Goal: Find specific page/section: Find specific page/section

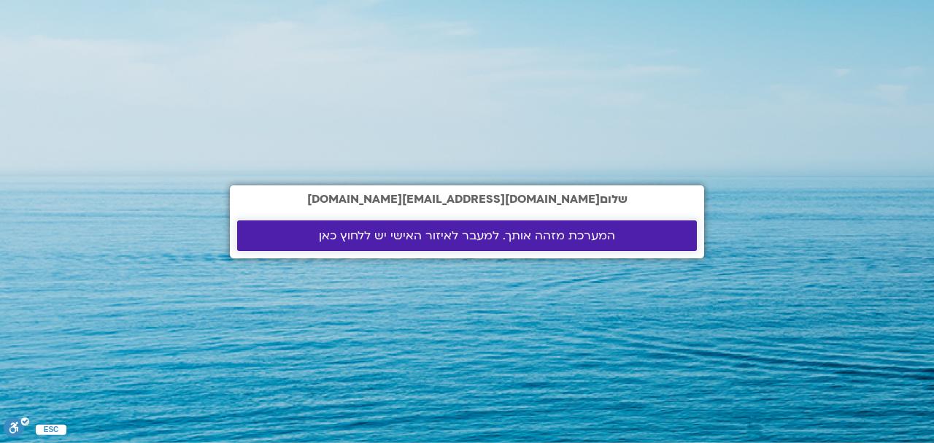
click at [521, 236] on span "המערכת מזהה אותך. למעבר לאיזור האישי יש ללחוץ כאן" at bounding box center [467, 235] width 296 height 13
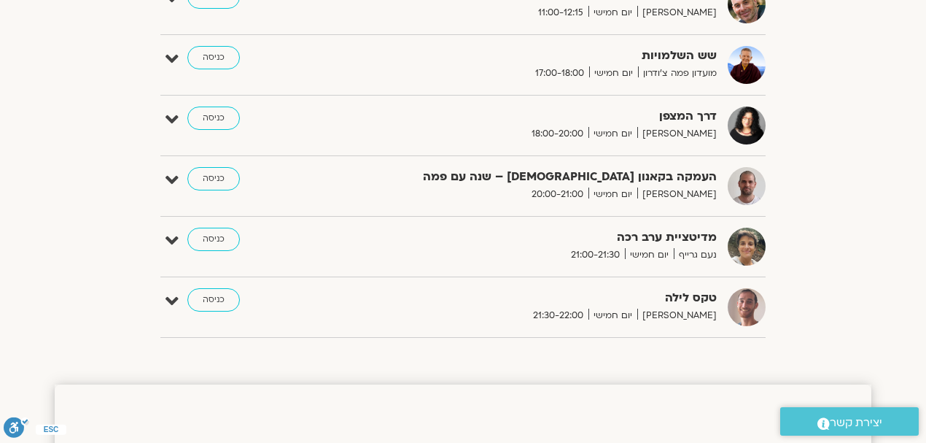
scroll to position [1167, 0]
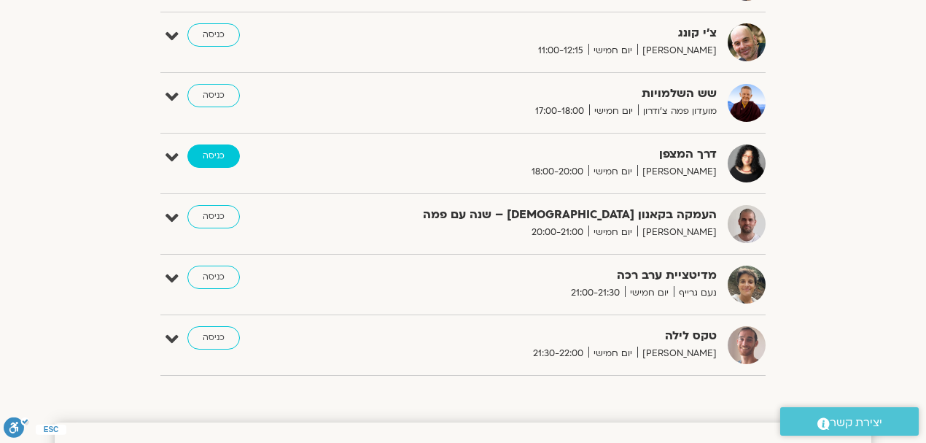
click at [202, 155] on link "כניסה" at bounding box center [213, 155] width 53 height 23
